Goal: Communication & Community: Answer question/provide support

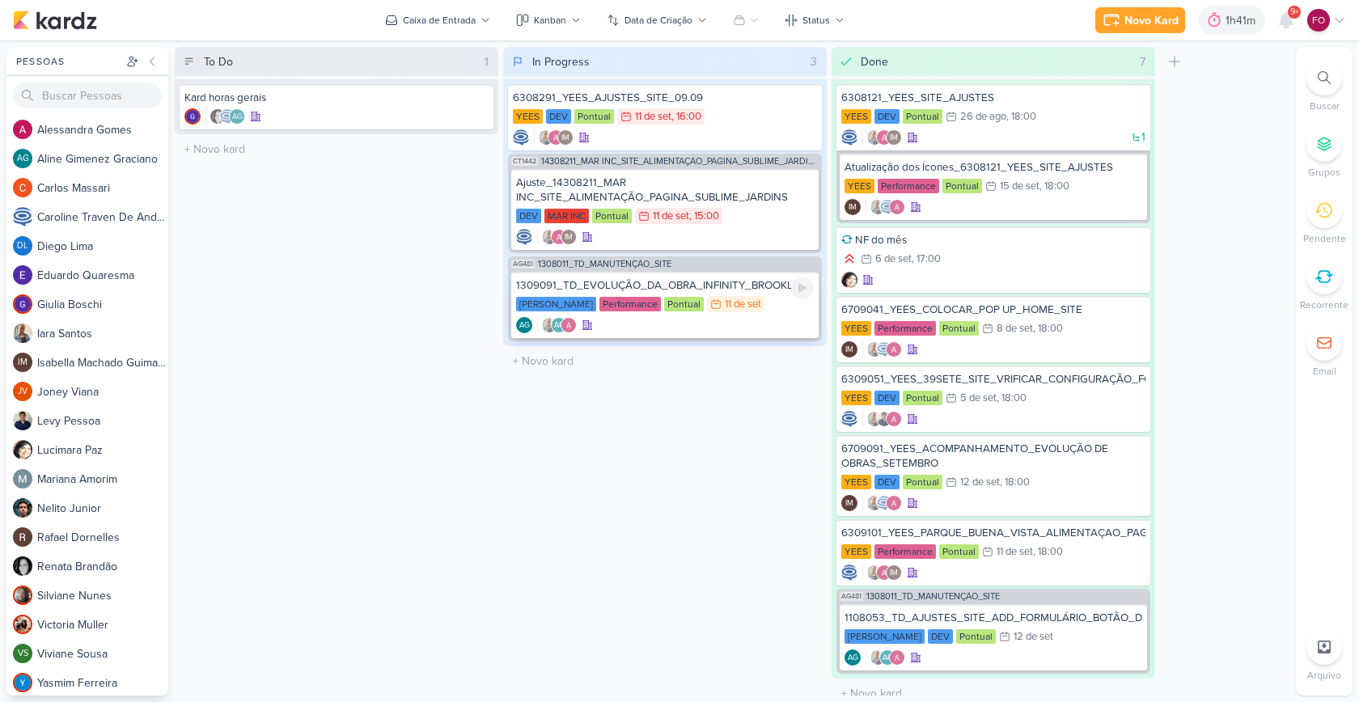
click at [784, 311] on div "[PERSON_NAME] Performance Pontual 11/9 [DATE]" at bounding box center [665, 305] width 298 height 18
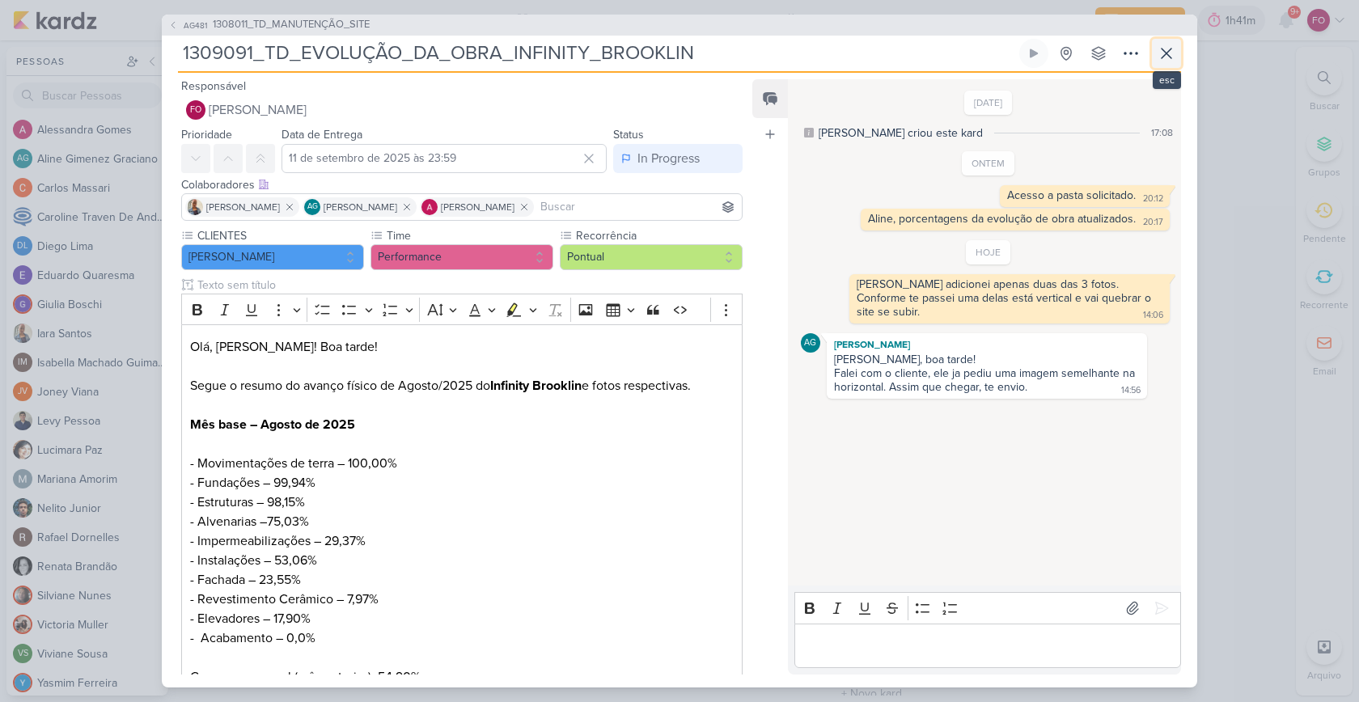
click at [1169, 55] on icon at bounding box center [1166, 54] width 10 height 10
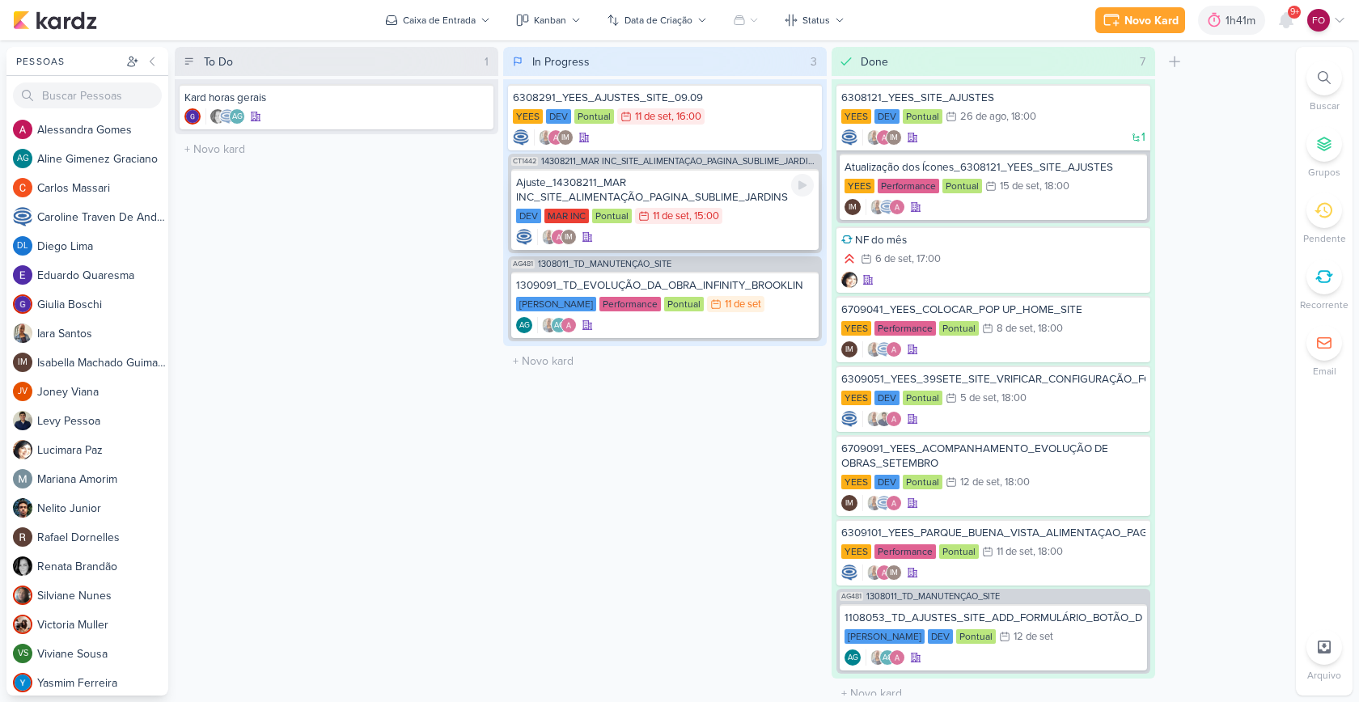
click at [771, 213] on div "DEV MAR INC Pontual 11/9 [DATE] 15:00" at bounding box center [665, 217] width 298 height 18
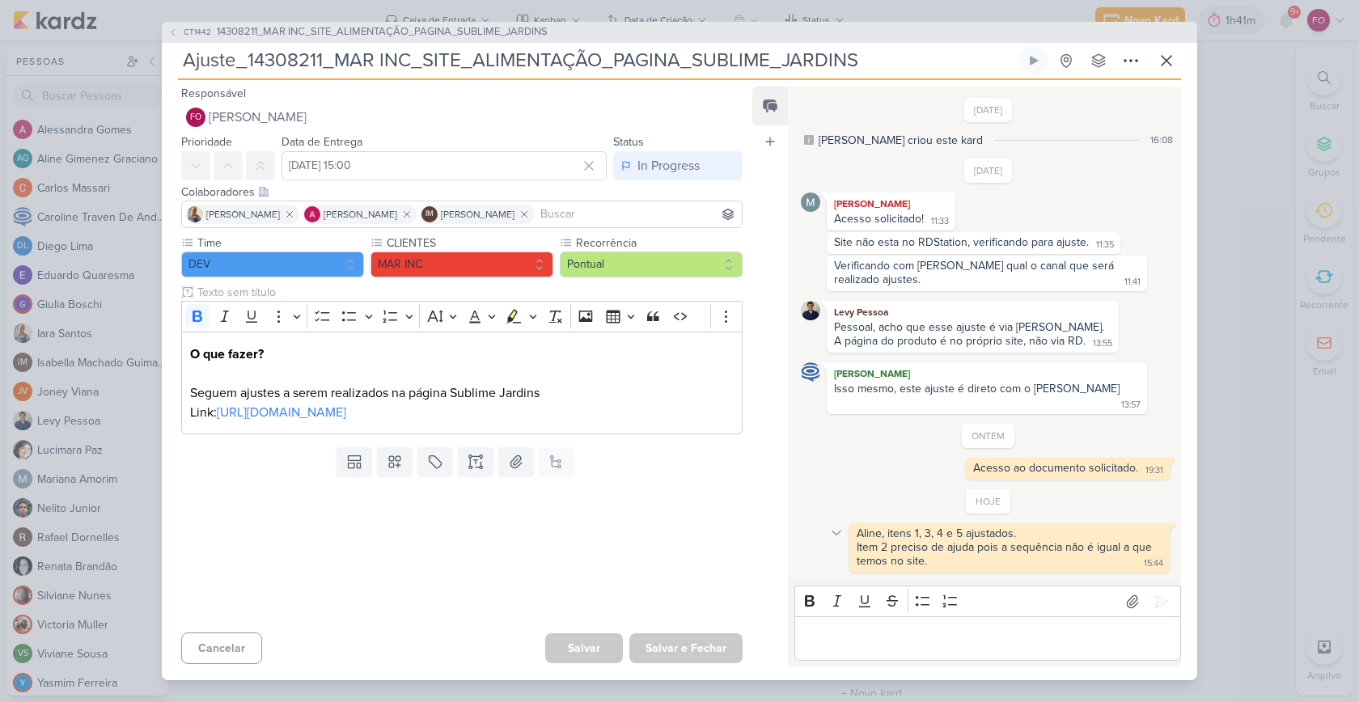
click at [839, 526] on icon at bounding box center [836, 532] width 13 height 13
click at [957, 540] on div "Item 2 preciso de ajuda pois a sequência não é igual a que temos no site." at bounding box center [1005, 553] width 298 height 27
drag, startPoint x: 859, startPoint y: 526, endPoint x: 928, endPoint y: 554, distance: 74.0
click at [928, 554] on div "Aline, itens 1, 3, 4 e 5 ajustados. Item 2 preciso de ajuda pois a sequência nã…" at bounding box center [1009, 547] width 314 height 43
copy div "Aline, itens 1, 3, 4 e 5 ajustados. Item 2 preciso de ajuda pois a sequência nã…"
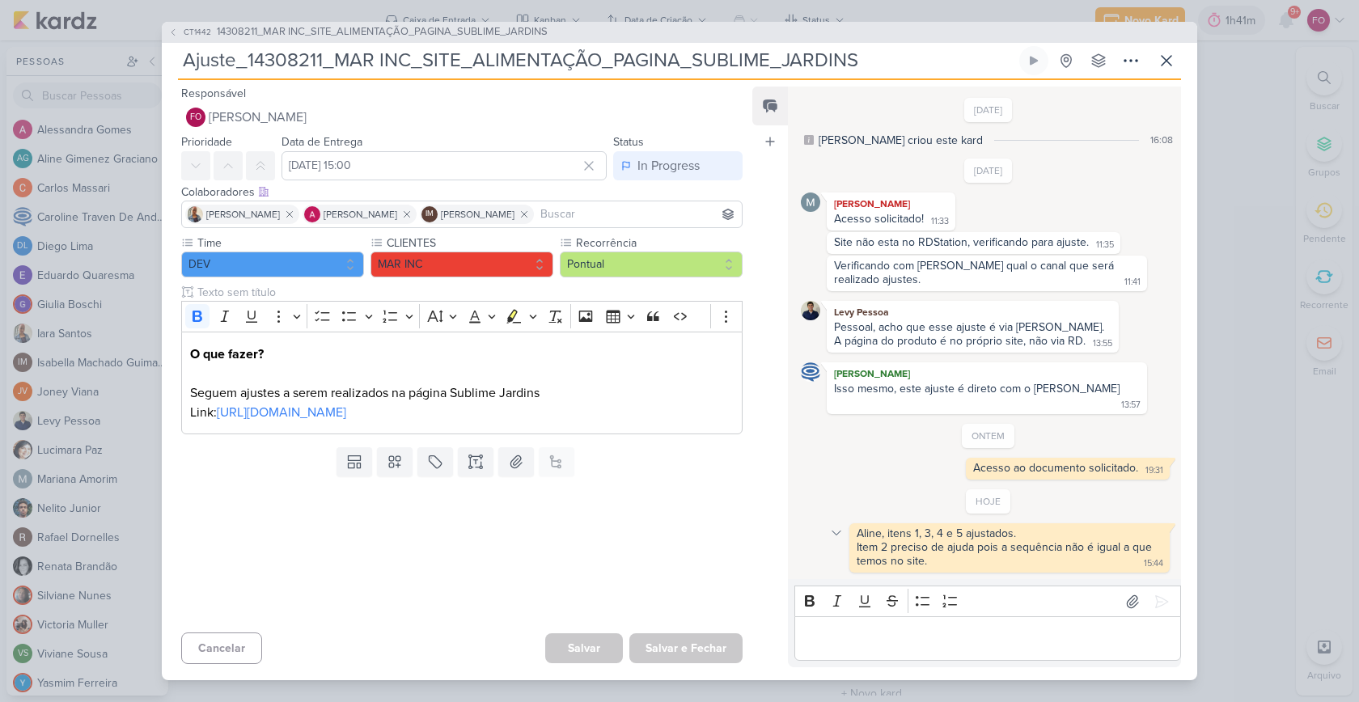
click at [837, 526] on icon at bounding box center [836, 532] width 13 height 13
click at [860, 553] on div "Deletar" at bounding box center [878, 561] width 36 height 17
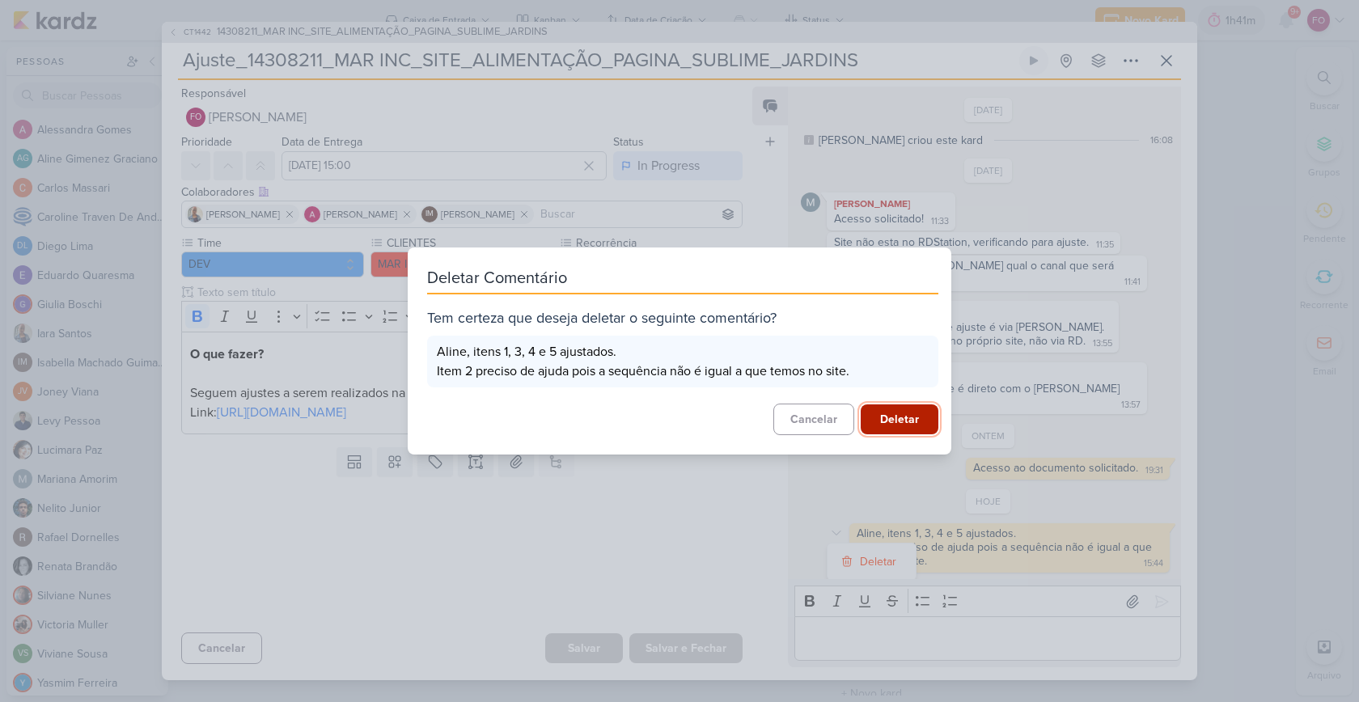
click at [885, 415] on button "Deletar" at bounding box center [899, 419] width 78 height 30
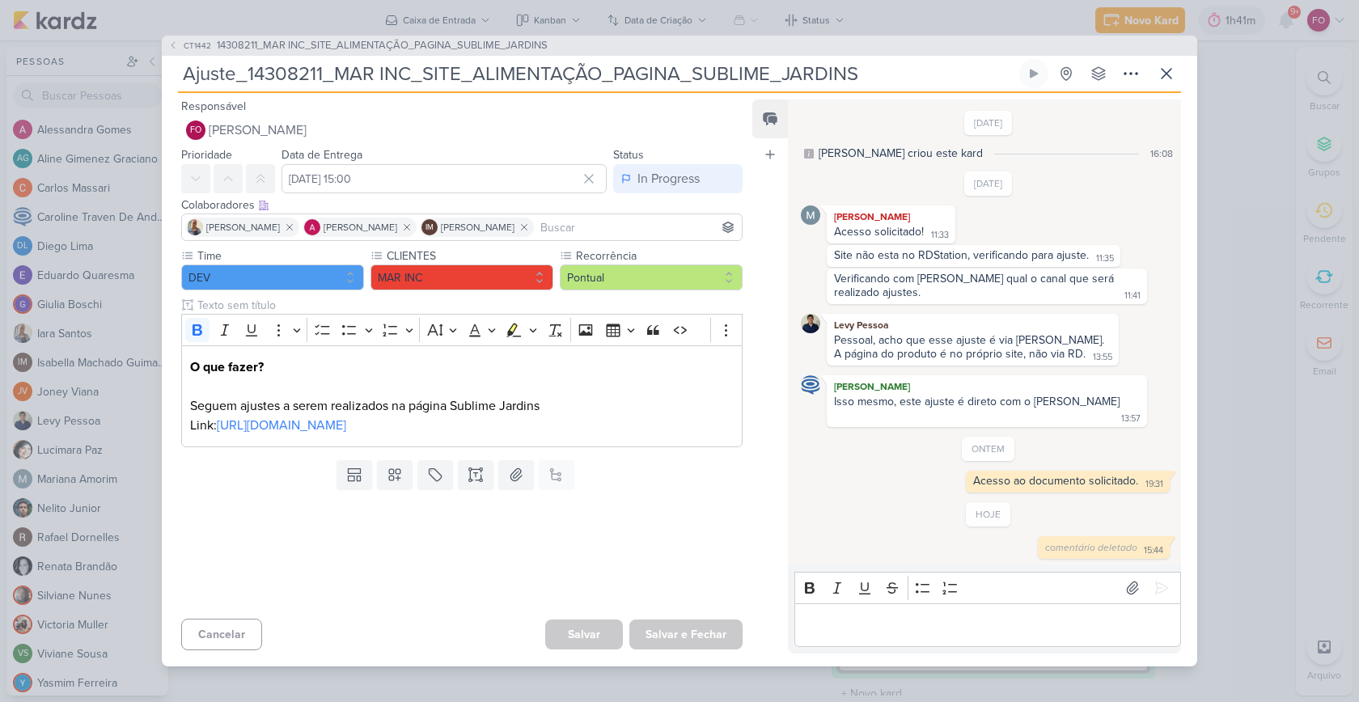
click at [856, 615] on p "Editor editing area: main" at bounding box center [987, 624] width 370 height 19
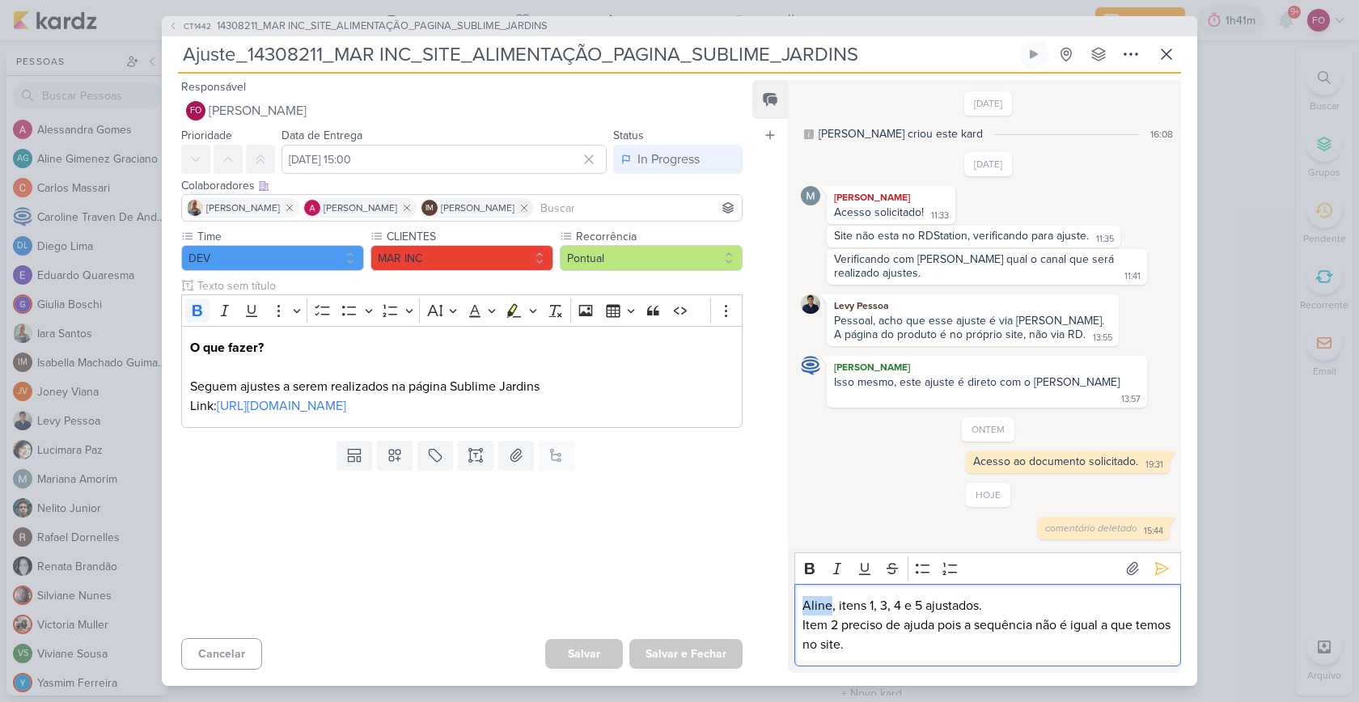
drag, startPoint x: 828, startPoint y: 596, endPoint x: 788, endPoint y: 592, distance: 39.8
click at [788, 592] on div "Rich Text Editor Bold Italic Underline Strikethrough Bulleted List Numbered Lis…" at bounding box center [984, 609] width 393 height 127
click at [622, 214] on input at bounding box center [637, 207] width 201 height 19
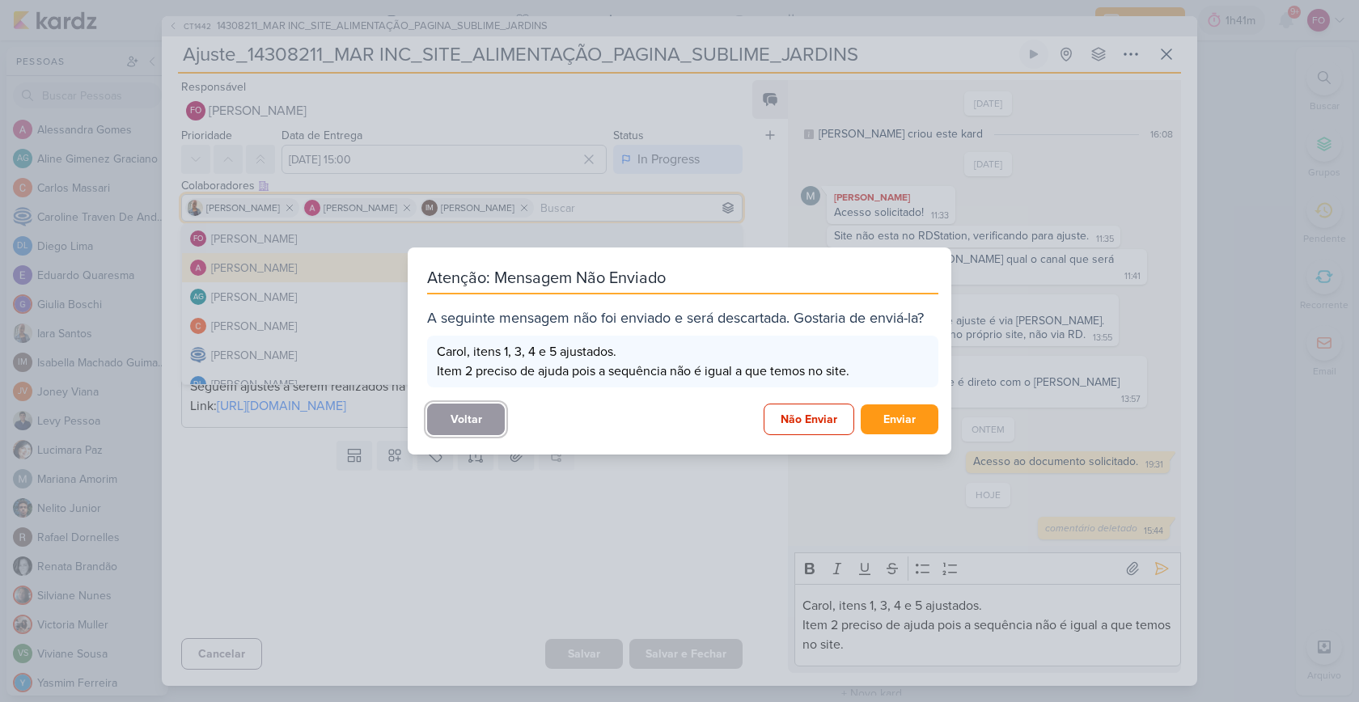
click at [454, 414] on button "Voltar" at bounding box center [466, 420] width 78 height 32
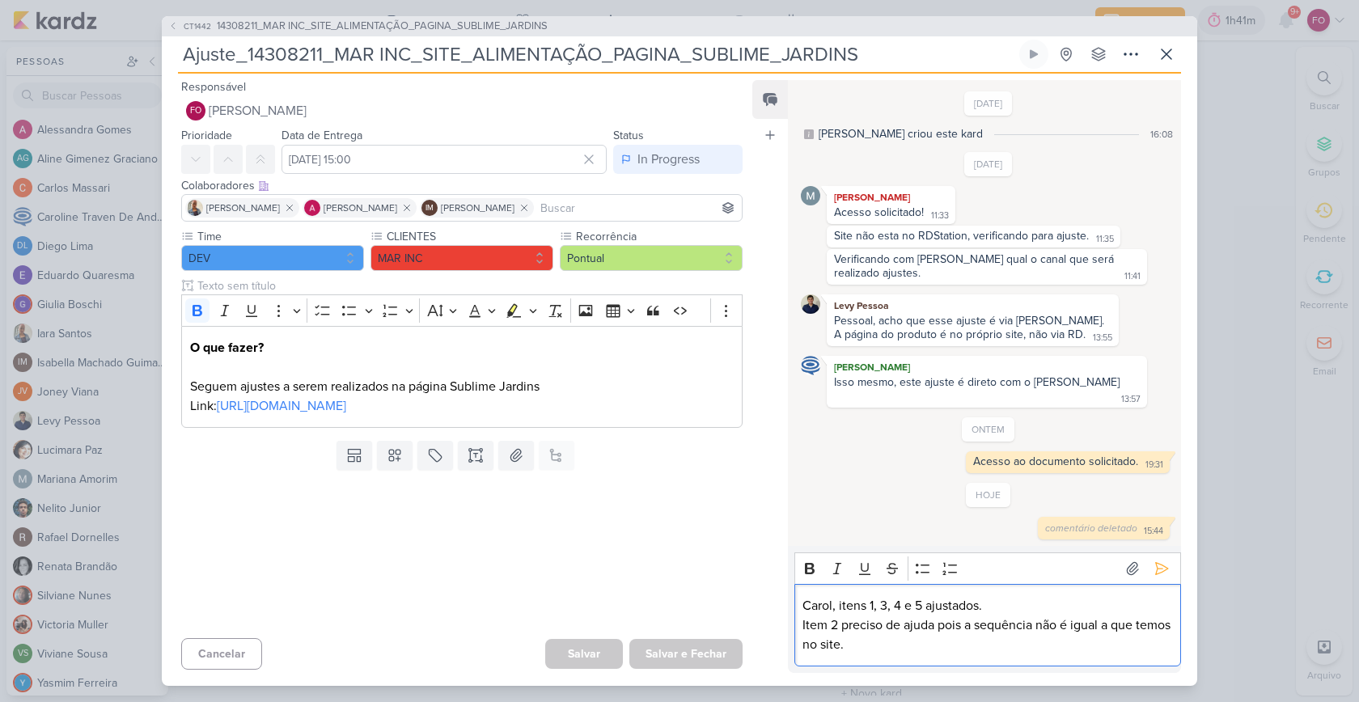
click at [928, 642] on p "Item 2 preciso de ajuda pois a sequência não é igual a que temos no site." at bounding box center [987, 634] width 370 height 39
click at [1160, 564] on icon at bounding box center [1161, 568] width 16 height 16
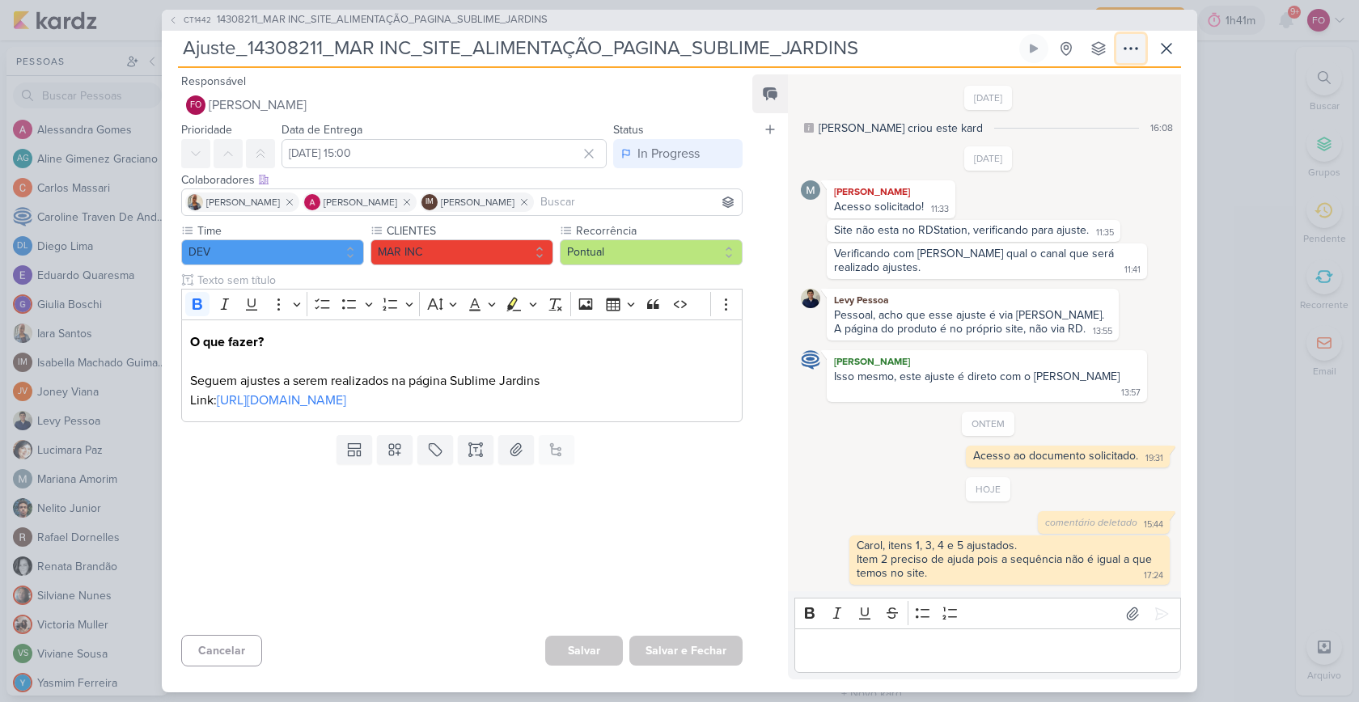
click at [1131, 49] on icon at bounding box center [1130, 49] width 13 height 2
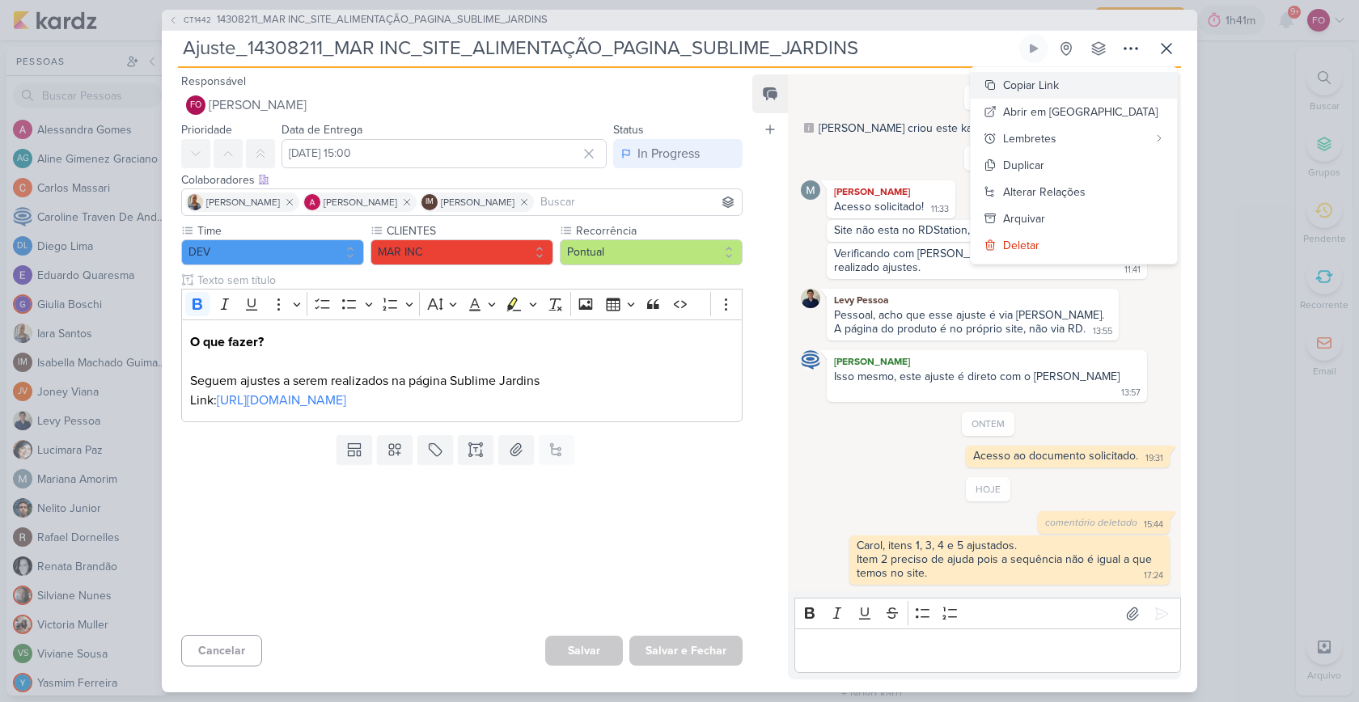
click at [1059, 90] on div "Copiar Link" at bounding box center [1031, 85] width 56 height 17
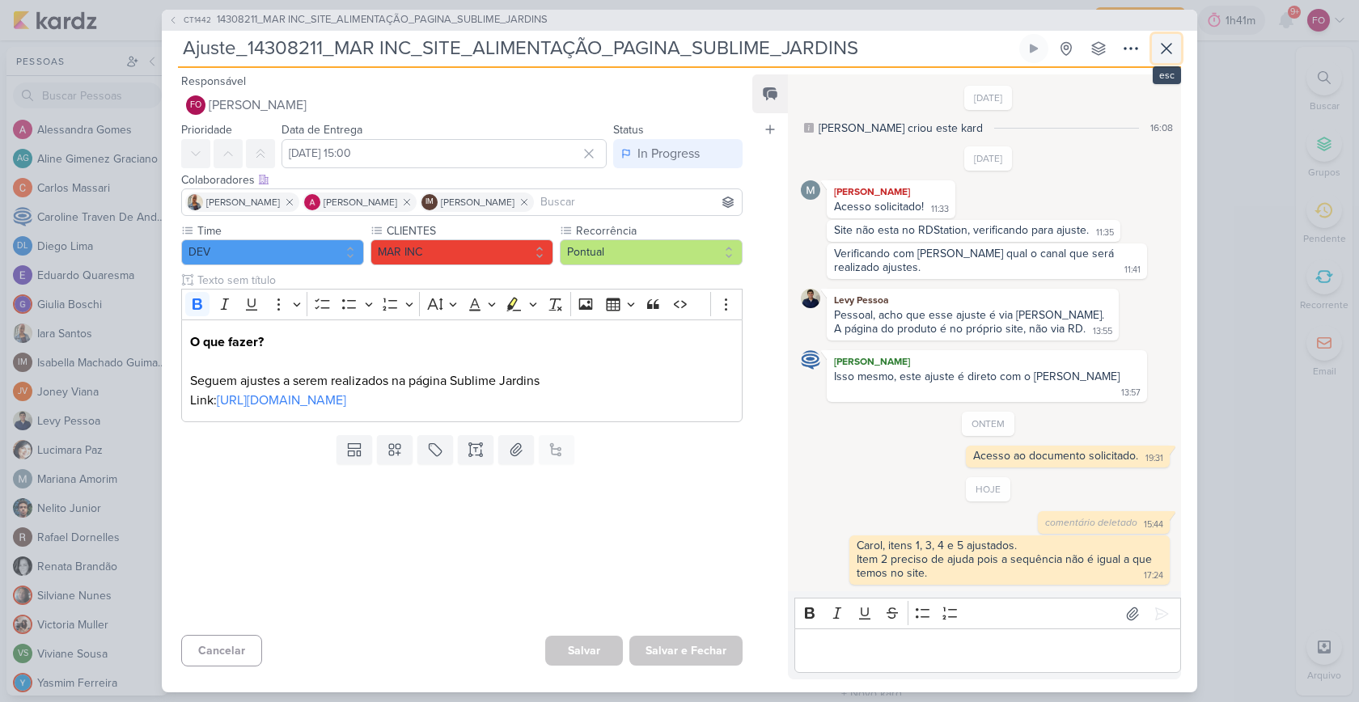
click at [1168, 57] on icon at bounding box center [1165, 48] width 19 height 19
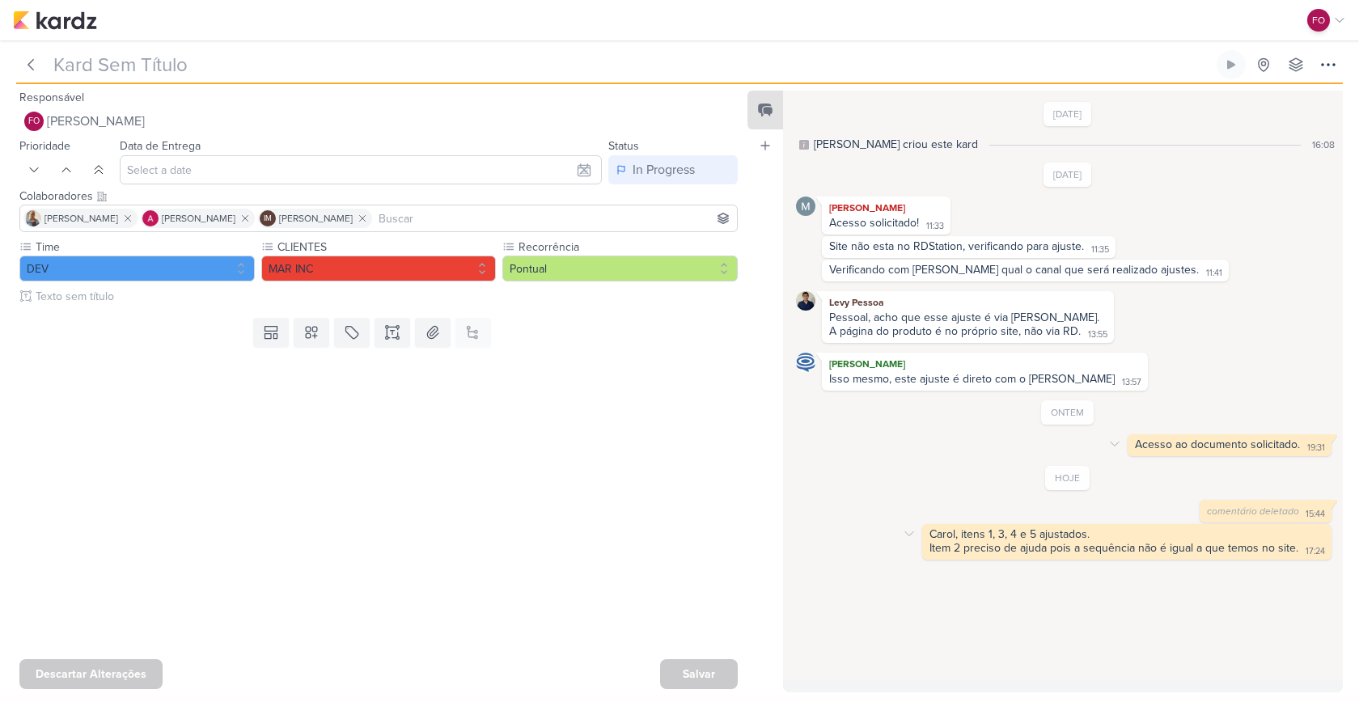
type input "Ajuste_14308211_MAR INC_SITE_ALIMENTAÇÃO_PAGINA_SUBLIME_JARDINS"
type input "[DATE] 15:00"
